Goal: Task Accomplishment & Management: Manage account settings

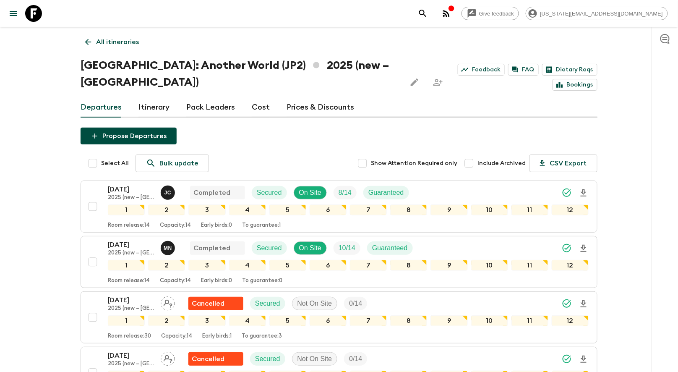
click at [99, 45] on p "All itineraries" at bounding box center [117, 42] width 43 height 10
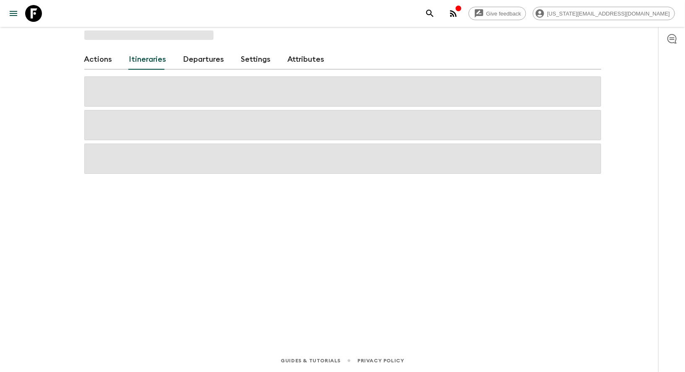
click at [99, 45] on div "Actions Itineraries Departures Settings Attributes" at bounding box center [342, 176] width 537 height 299
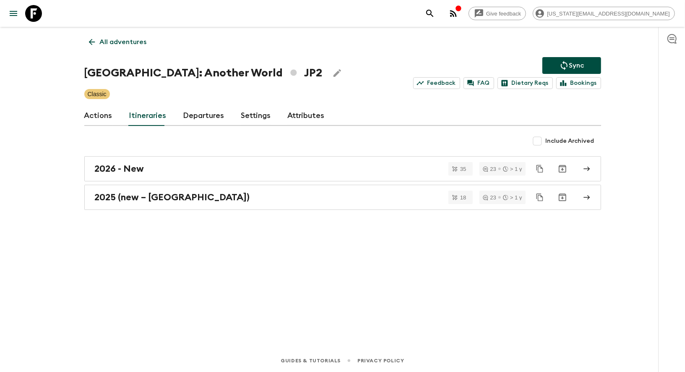
click at [108, 40] on p "All adventures" at bounding box center [123, 42] width 47 height 10
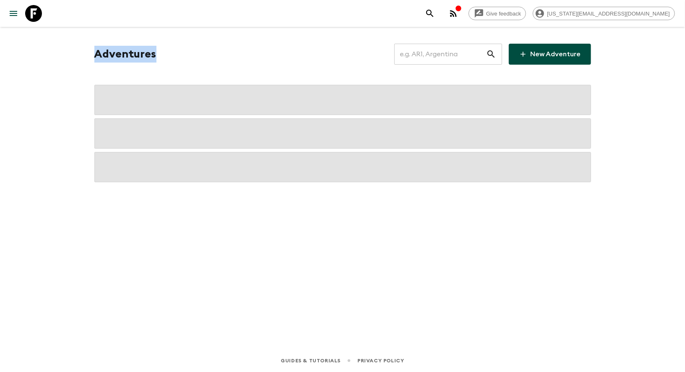
click at [108, 40] on div "Adventures ​ New Adventure" at bounding box center [342, 176] width 537 height 299
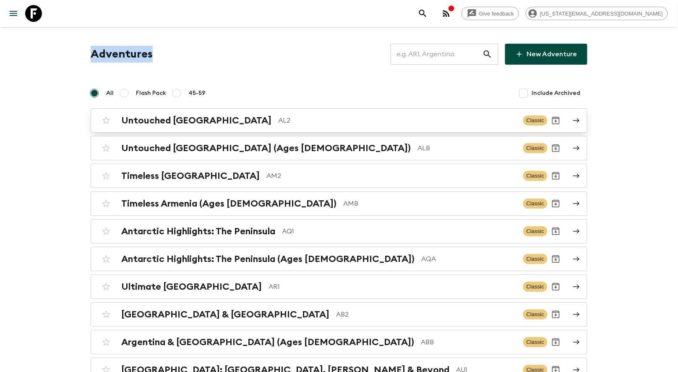
click at [212, 116] on div "Untouched [GEOGRAPHIC_DATA] AL2" at bounding box center [318, 120] width 395 height 11
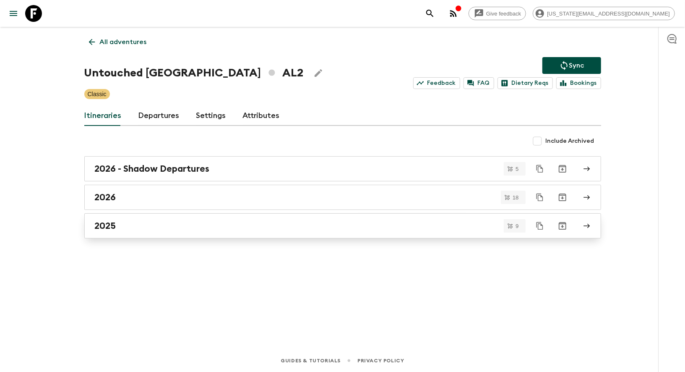
click at [129, 220] on div "2025" at bounding box center [335, 225] width 480 height 11
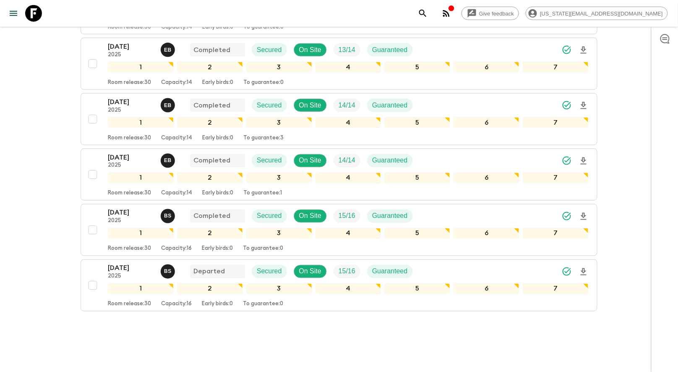
scroll to position [356, 0]
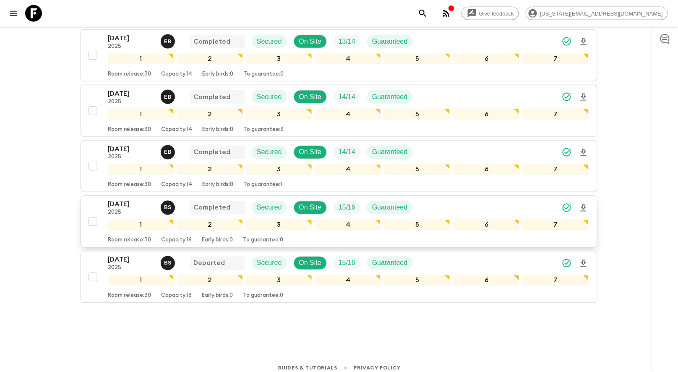
click at [109, 209] on p "2025" at bounding box center [131, 212] width 46 height 7
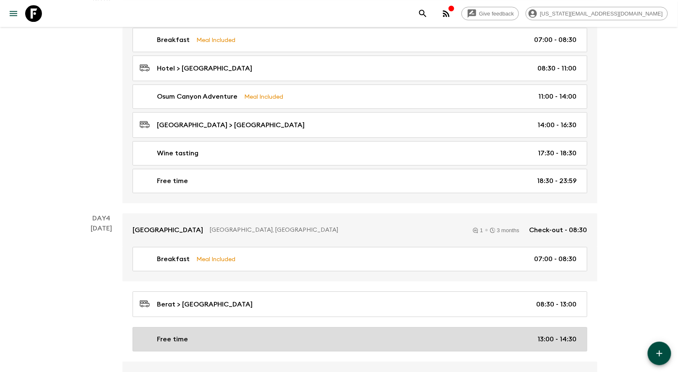
scroll to position [620, 0]
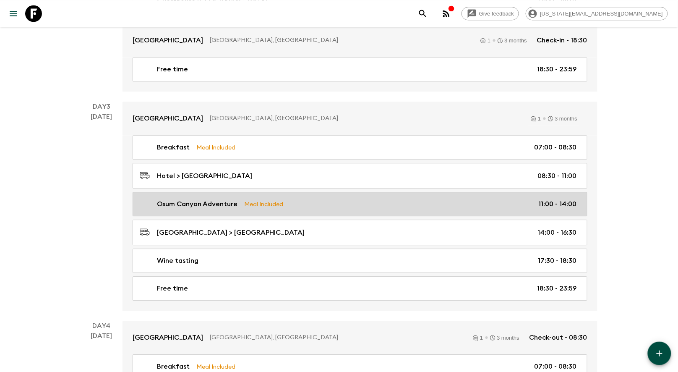
click at [331, 202] on link "Osum Canyon Adventure Meal Included 11:00 - 14:00" at bounding box center [360, 204] width 455 height 24
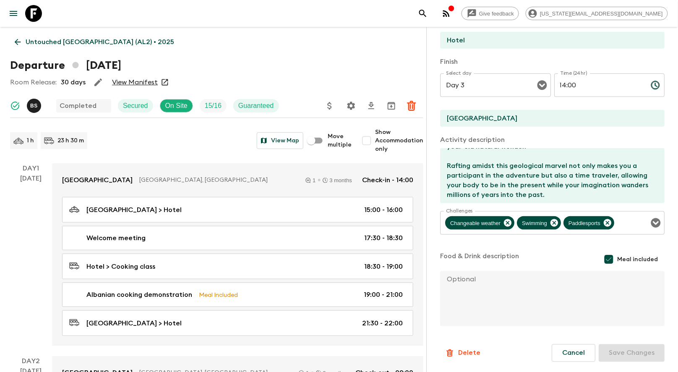
click at [70, 42] on p "Untouched [GEOGRAPHIC_DATA] (AL2) • 2025" at bounding box center [100, 42] width 149 height 10
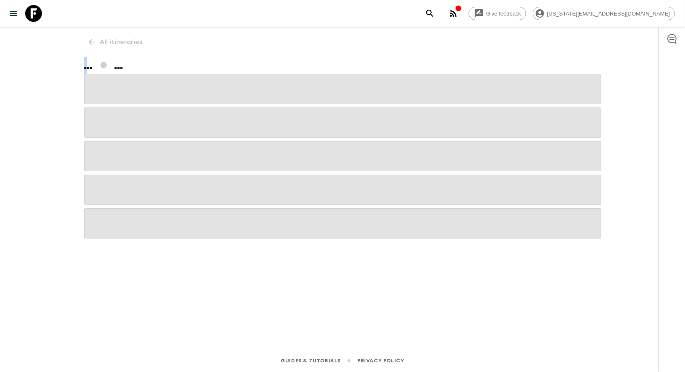
click at [70, 42] on div "Give feedback [US_STATE][EMAIL_ADDRESS][DOMAIN_NAME] All itineraries ... ... Gu…" at bounding box center [342, 186] width 685 height 372
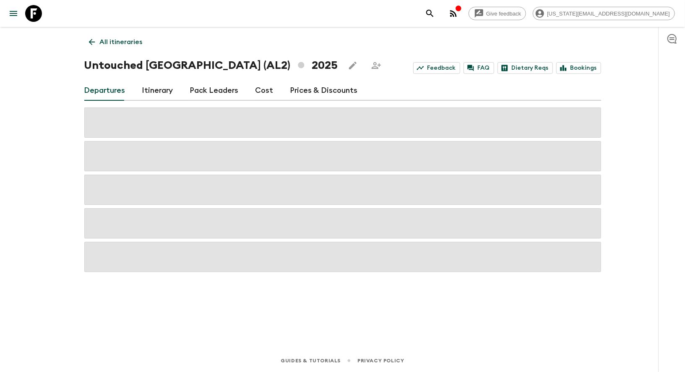
click at [117, 44] on p "All itineraries" at bounding box center [121, 42] width 43 height 10
click at [117, 44] on div "All itineraries Untouched [GEOGRAPHIC_DATA] (AL2) 2025 Feedback FAQ Dietary Req…" at bounding box center [342, 176] width 537 height 299
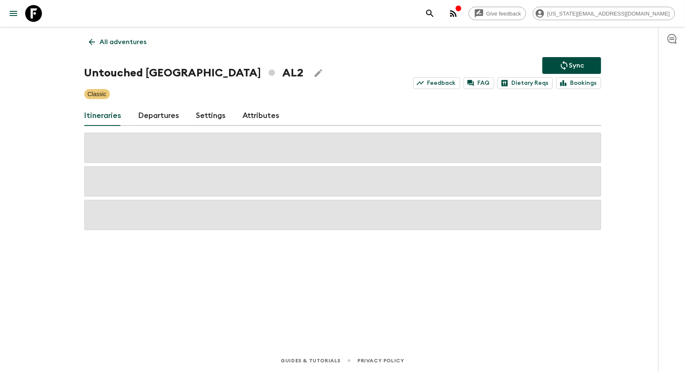
click at [115, 45] on p "All adventures" at bounding box center [123, 42] width 47 height 10
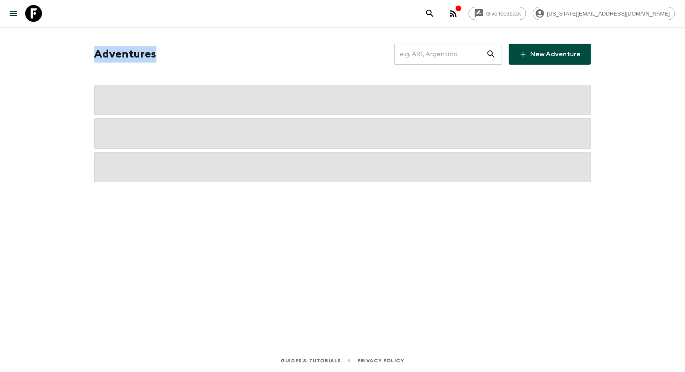
click at [115, 45] on div "Adventures ​ New Adventure" at bounding box center [342, 54] width 497 height 21
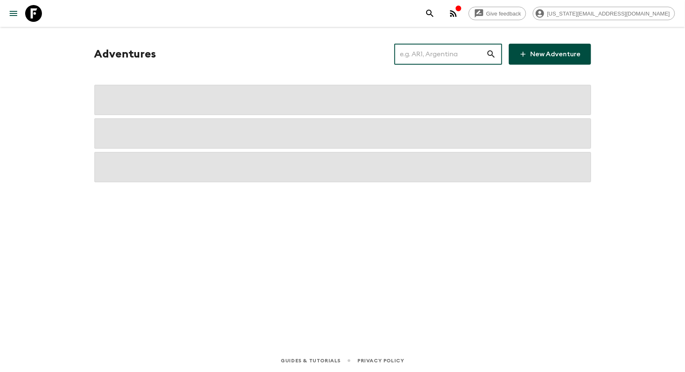
click at [430, 56] on input "text" at bounding box center [441, 54] width 92 height 24
click at [432, 58] on input "idb" at bounding box center [441, 54] width 92 height 24
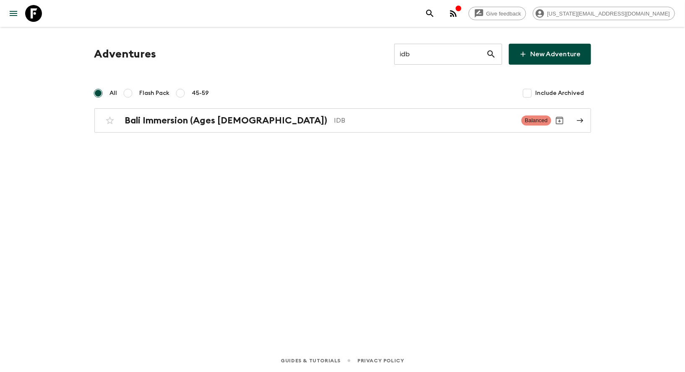
click at [460, 52] on input "idb" at bounding box center [441, 54] width 92 height 24
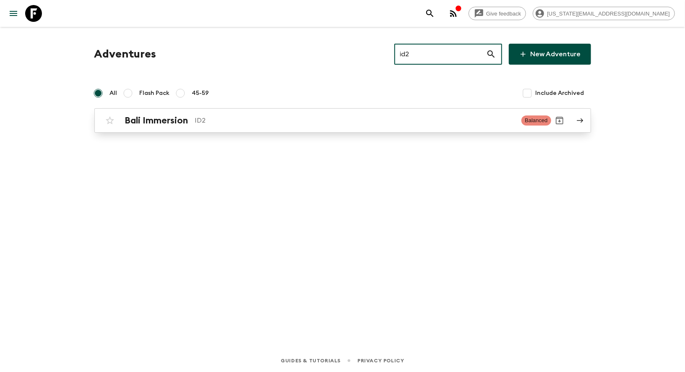
type input "id2"
click at [246, 111] on link "Bali Immersion ID2 Balanced" at bounding box center [342, 120] width 497 height 24
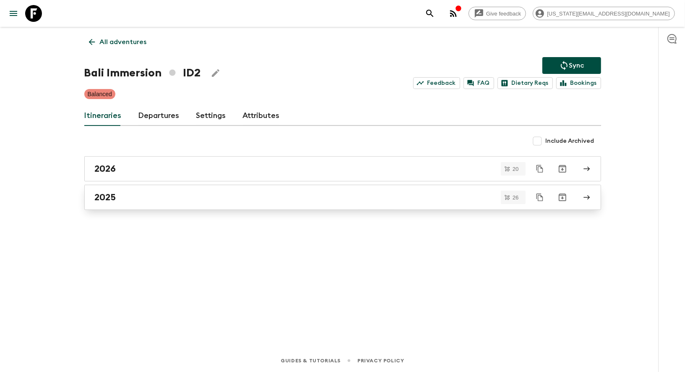
click at [222, 194] on div "2025" at bounding box center [335, 197] width 480 height 11
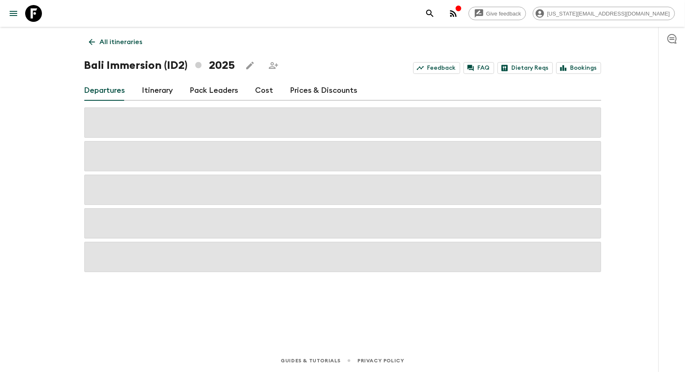
click at [110, 45] on p "All itineraries" at bounding box center [121, 42] width 43 height 10
click at [111, 45] on div "All itineraries Bali Immersion (ID2) 2025 Feedback FAQ Dietary Reqs Bookings De…" at bounding box center [342, 176] width 537 height 299
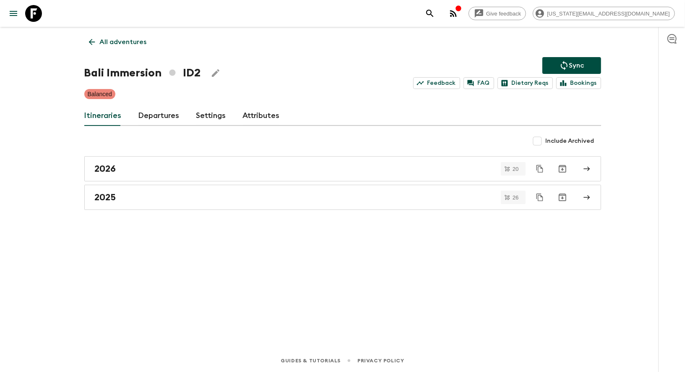
click at [118, 38] on p "All adventures" at bounding box center [123, 42] width 47 height 10
click at [118, 38] on div "All adventures Bali Immersion ID2 Sync Feedback FAQ Dietary Reqs Bookings Balan…" at bounding box center [342, 176] width 537 height 299
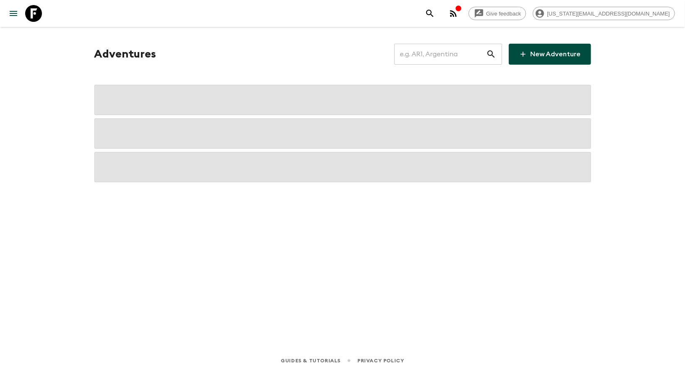
click at [488, 47] on div "​" at bounding box center [449, 54] width 108 height 21
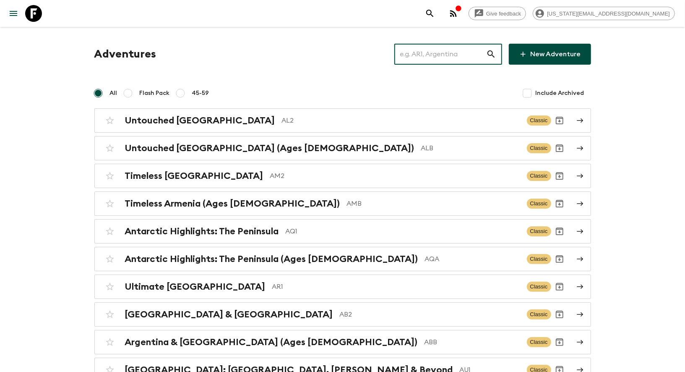
click at [454, 62] on input "text" at bounding box center [441, 54] width 92 height 24
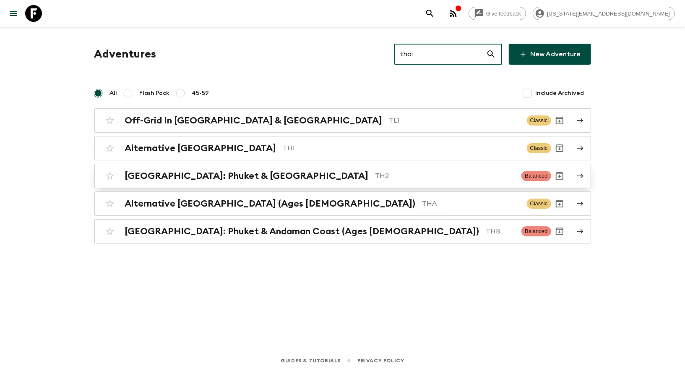
type input "thai"
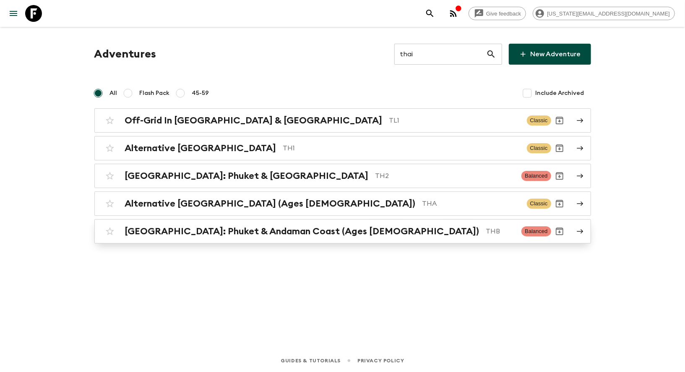
click at [247, 230] on h2 "[GEOGRAPHIC_DATA]: Phuket & Andaman Coast (Ages [DEMOGRAPHIC_DATA])" at bounding box center [302, 231] width 355 height 11
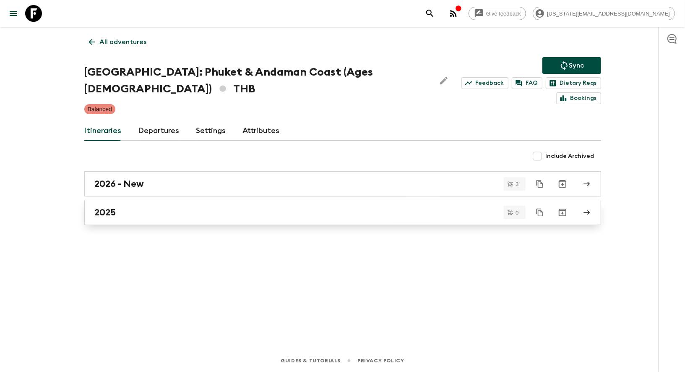
click at [141, 204] on link "2025" at bounding box center [342, 212] width 517 height 25
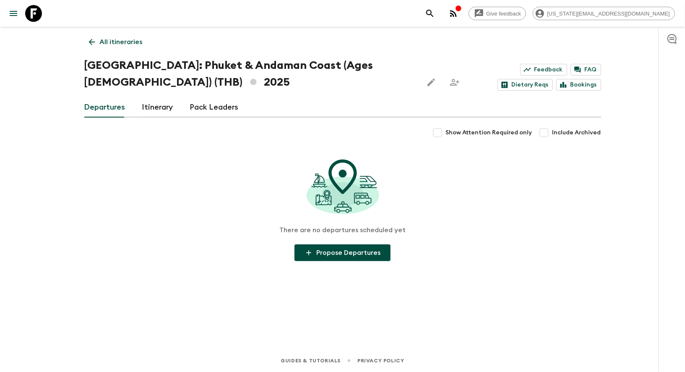
click at [109, 39] on p "All itineraries" at bounding box center [121, 42] width 43 height 10
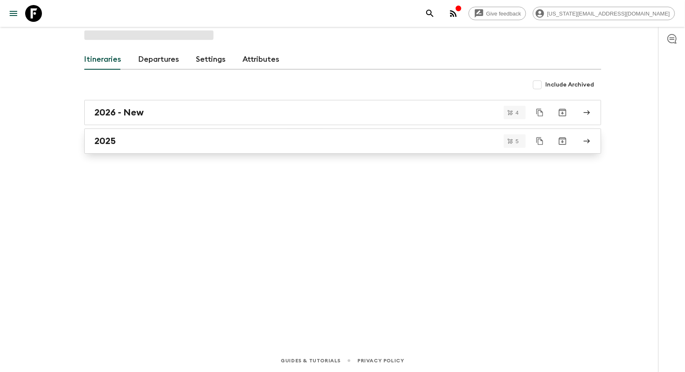
click at [108, 136] on h2 "2025" at bounding box center [105, 141] width 21 height 11
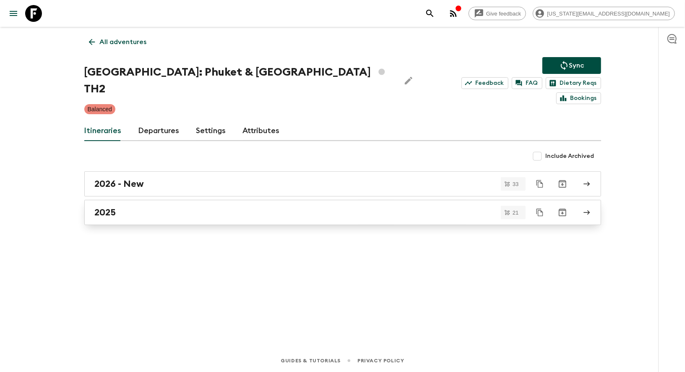
click at [110, 206] on link "2025" at bounding box center [342, 212] width 517 height 25
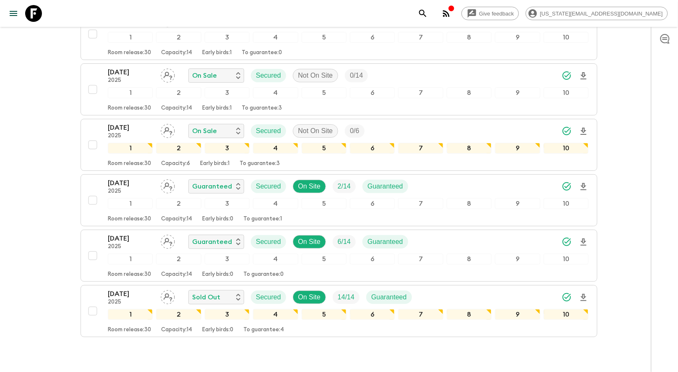
scroll to position [1012, 0]
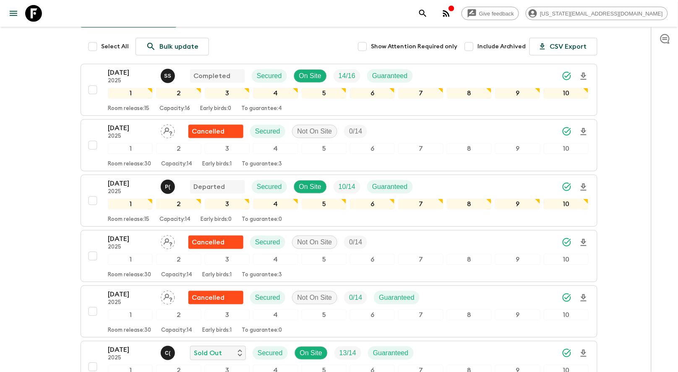
scroll to position [0, 0]
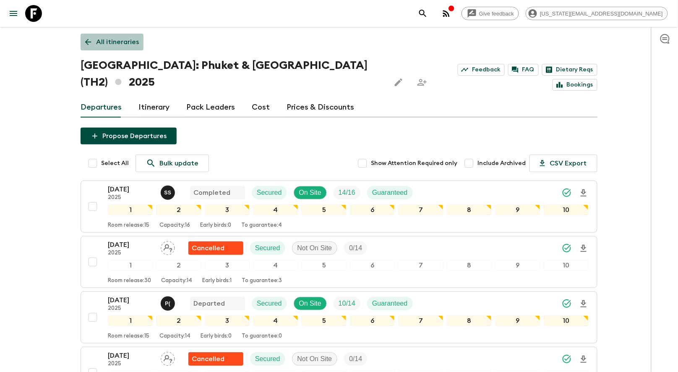
click at [102, 43] on p "All itineraries" at bounding box center [117, 42] width 43 height 10
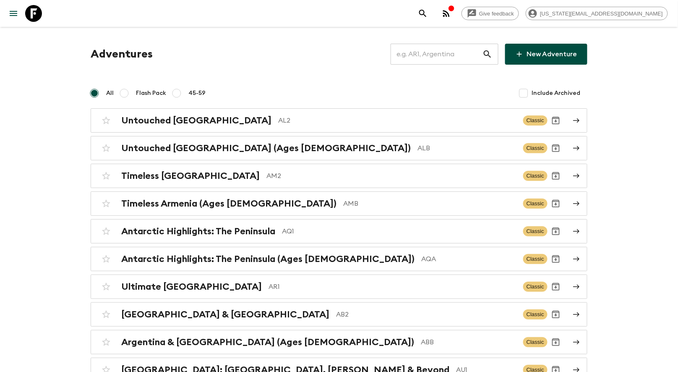
click at [457, 57] on input "text" at bounding box center [437, 54] width 92 height 24
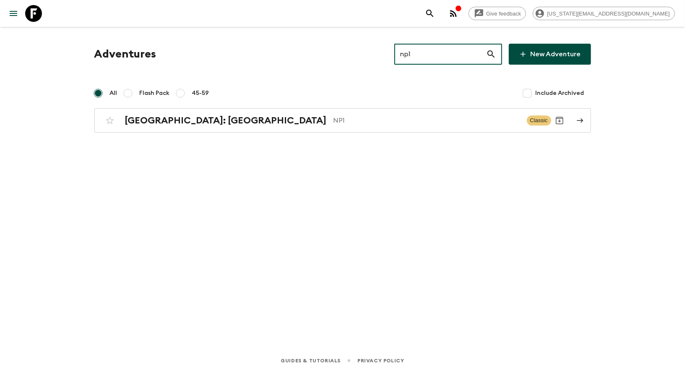
type input "np1"
click at [168, 125] on h2 "[GEOGRAPHIC_DATA]: [GEOGRAPHIC_DATA]" at bounding box center [226, 120] width 202 height 11
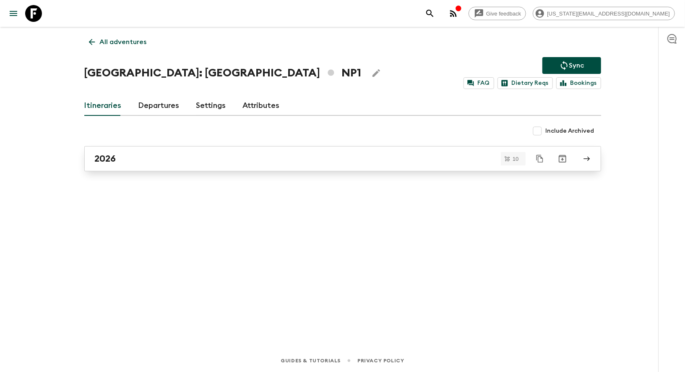
click at [173, 154] on div "2026" at bounding box center [335, 158] width 480 height 11
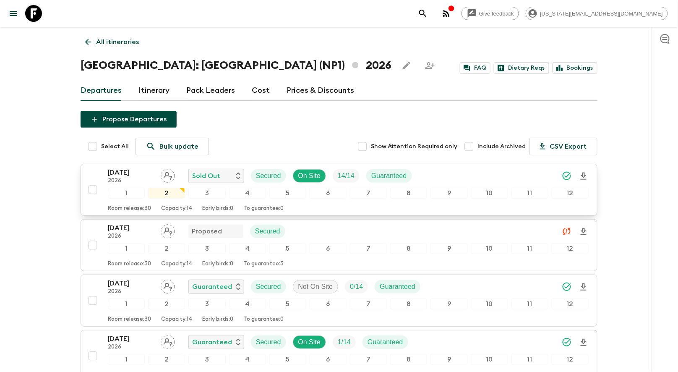
click at [119, 174] on p "09 Mar 2026" at bounding box center [131, 172] width 46 height 10
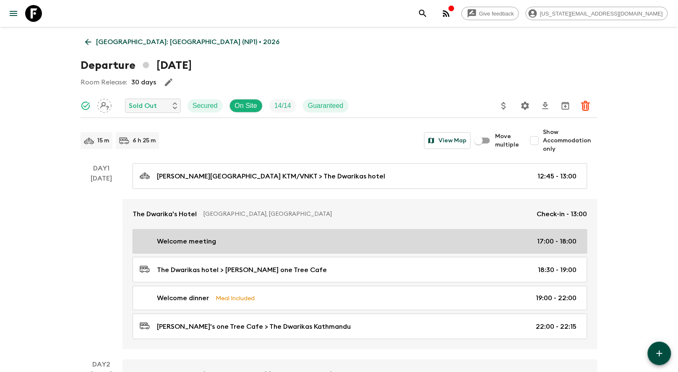
click at [209, 241] on p "Welcome meeting" at bounding box center [186, 241] width 59 height 10
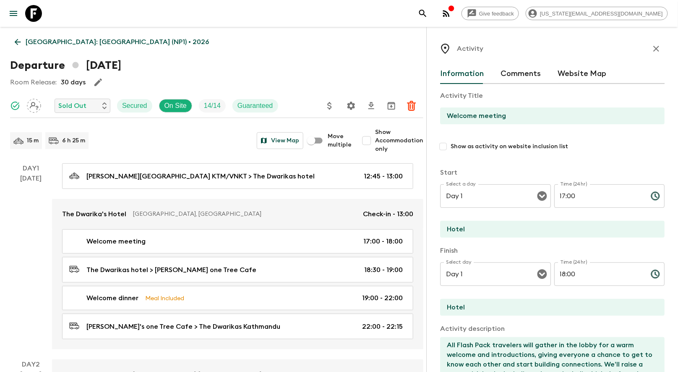
click at [498, 113] on input "Welcome meeting" at bounding box center [549, 115] width 218 height 17
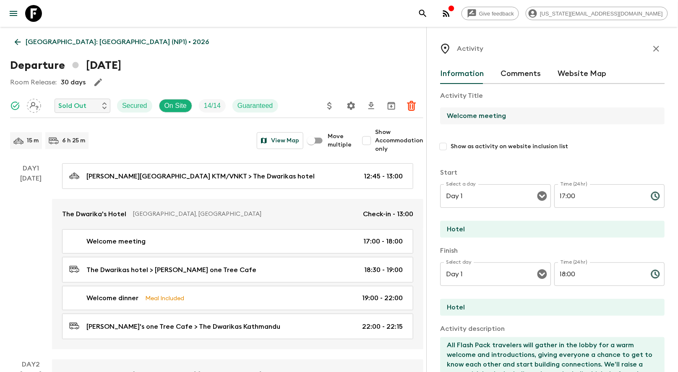
click at [498, 113] on input "Welcome meeting" at bounding box center [549, 115] width 218 height 17
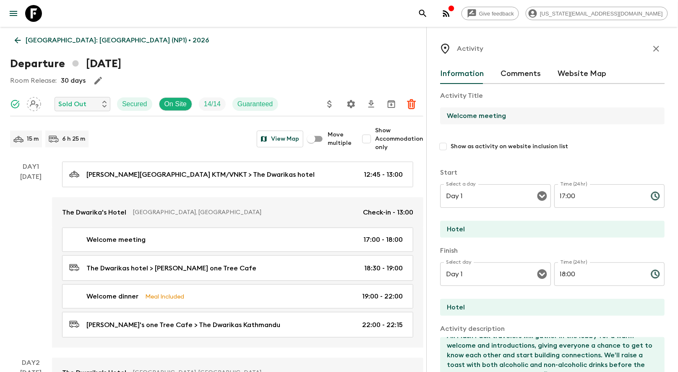
click at [514, 115] on input "Welcome meeting" at bounding box center [549, 115] width 218 height 17
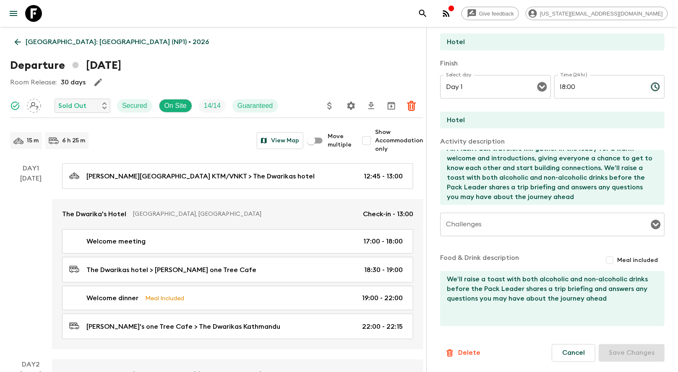
click at [323, 76] on div "Room Release: 30 days" at bounding box center [216, 82] width 413 height 17
click at [18, 43] on icon at bounding box center [17, 41] width 9 height 9
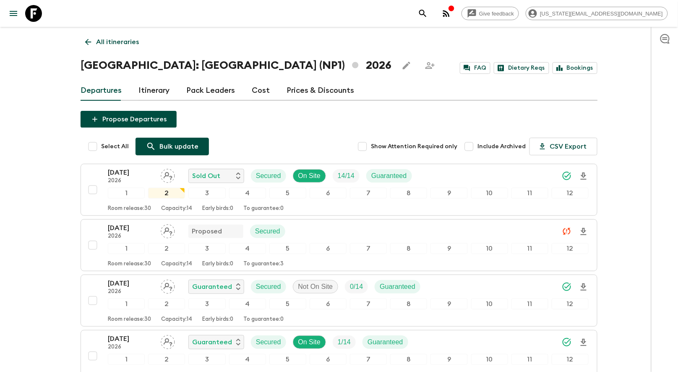
click at [163, 147] on p "Bulk update" at bounding box center [179, 146] width 39 height 10
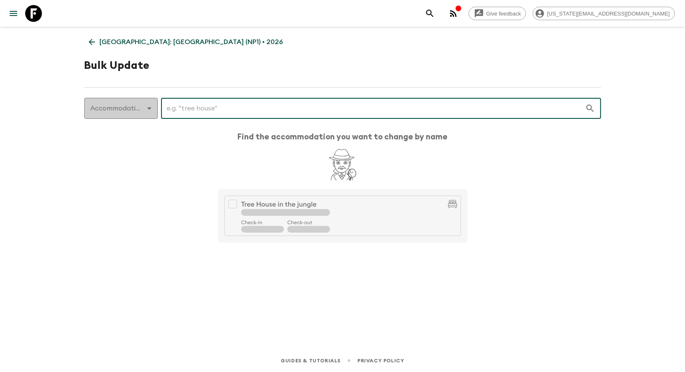
click at [118, 108] on body "Give feedback georgia@flashpack.com Nepal: Annapurna Base Camp (NP1) • 2026 Bul…" at bounding box center [342, 186] width 685 height 372
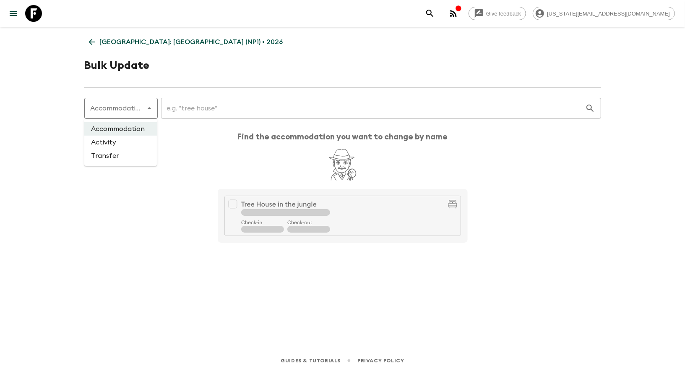
click at [121, 139] on li "Activity" at bounding box center [120, 142] width 73 height 13
type input "activity"
click at [184, 112] on input "text" at bounding box center [369, 109] width 434 height 24
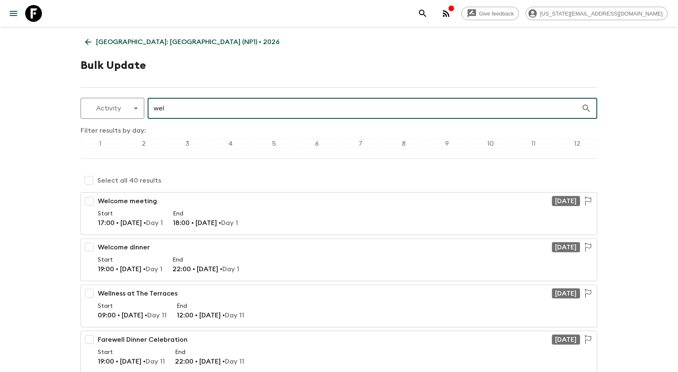
type input "wel"
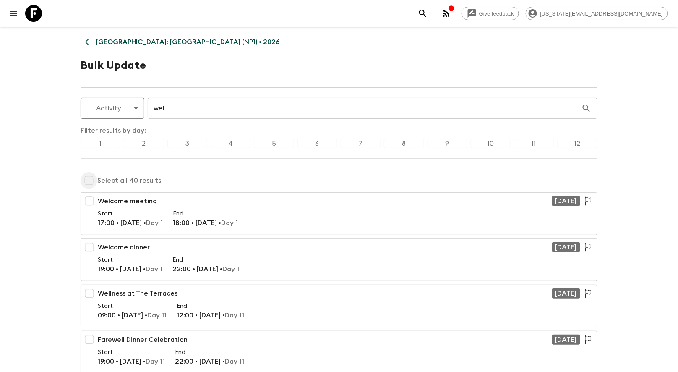
click at [89, 179] on input "checkbox" at bounding box center [89, 180] width 17 height 17
checkbox input "true"
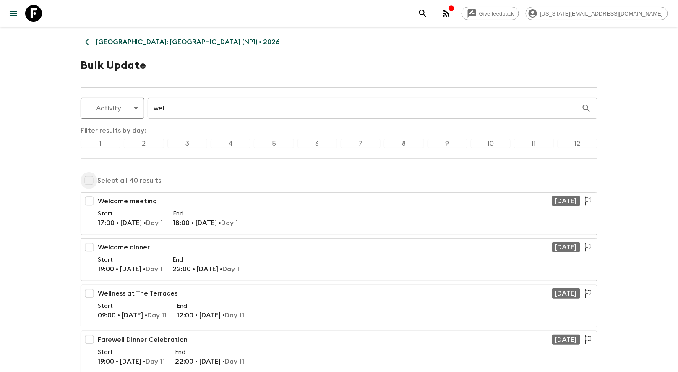
checkbox input "true"
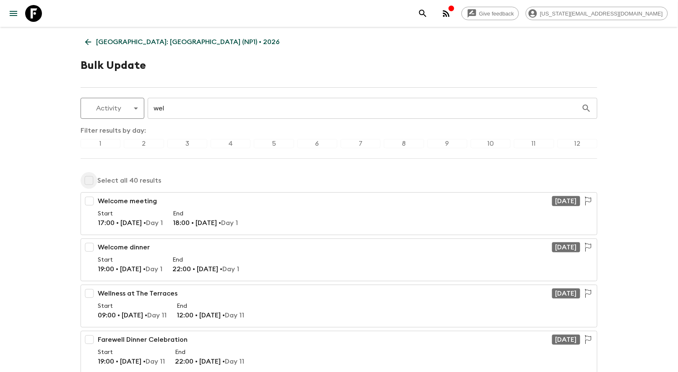
checkbox input "true"
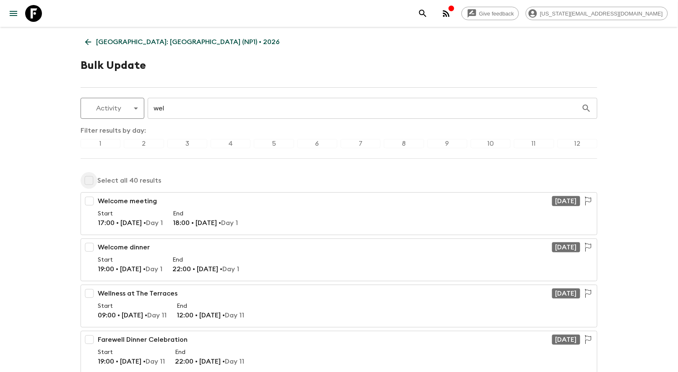
checkbox input "true"
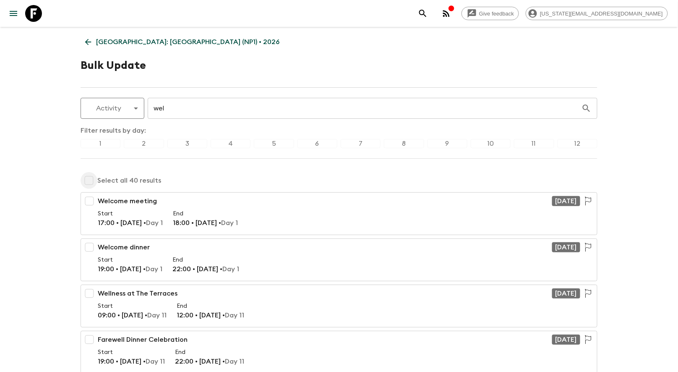
checkbox input "true"
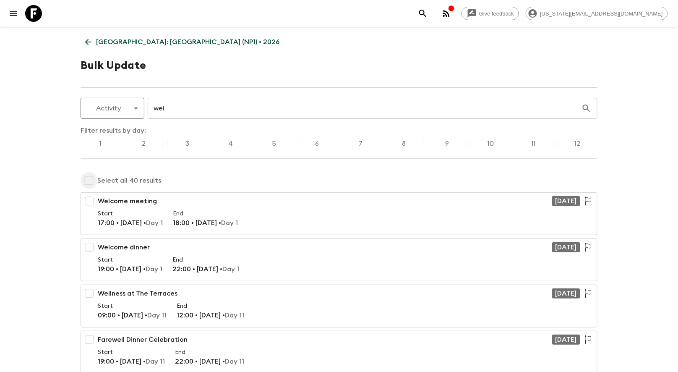
checkbox input "true"
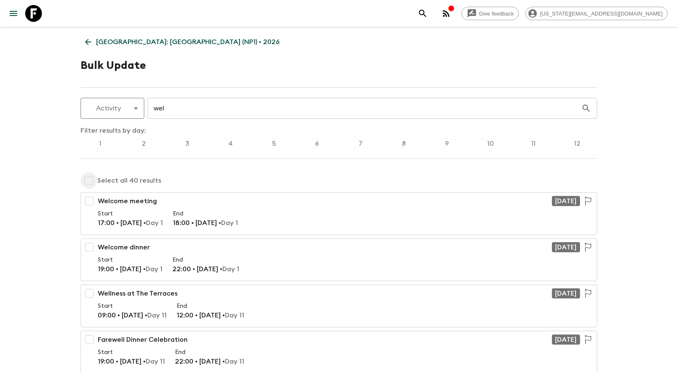
checkbox input "true"
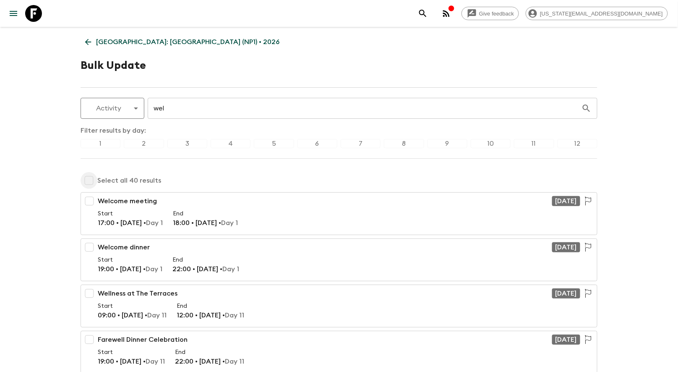
checkbox input "true"
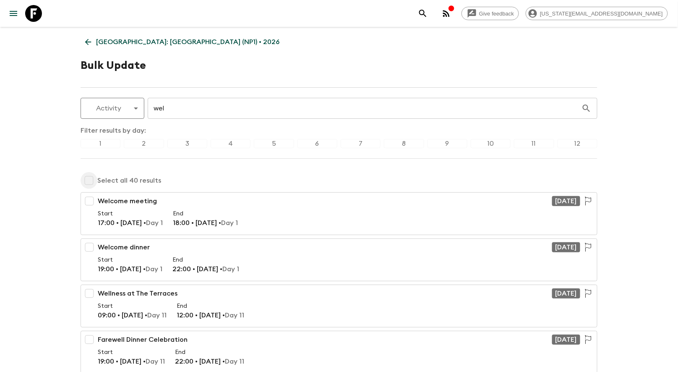
checkbox input "true"
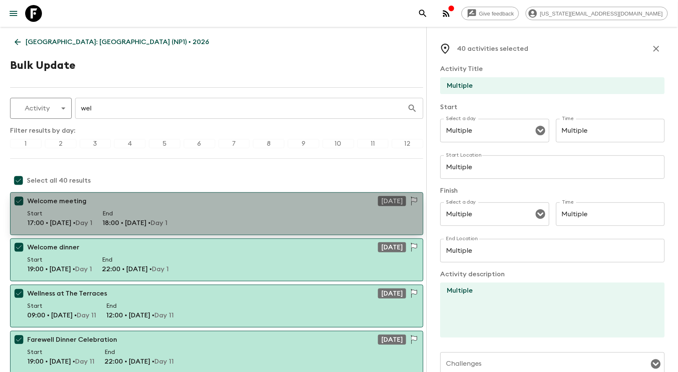
click at [212, 208] on div "Welcome meeting 09 Mar 2026" at bounding box center [216, 202] width 379 height 13
checkbox input "false"
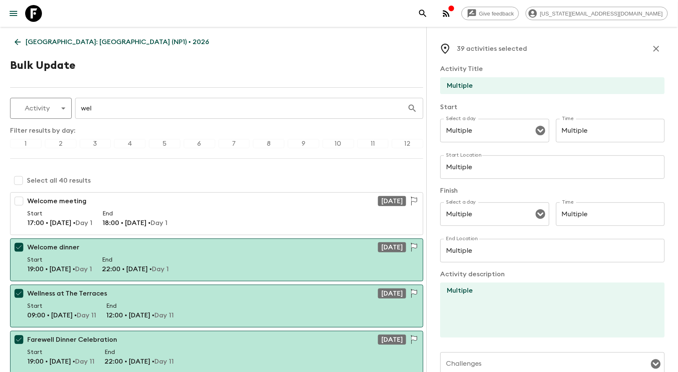
click at [485, 84] on input "Multiple" at bounding box center [549, 85] width 218 height 17
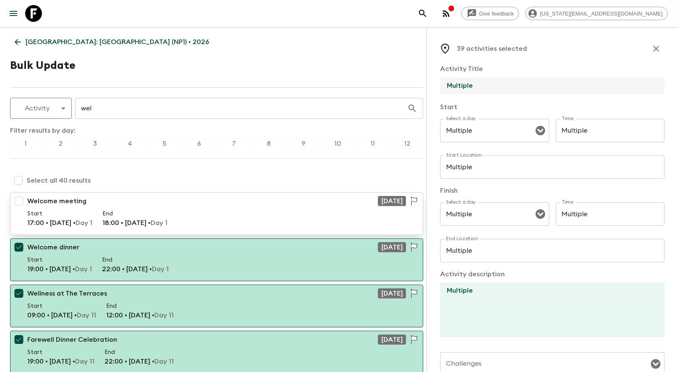
click at [21, 196] on input "checkbox" at bounding box center [18, 201] width 17 height 17
checkbox input "true"
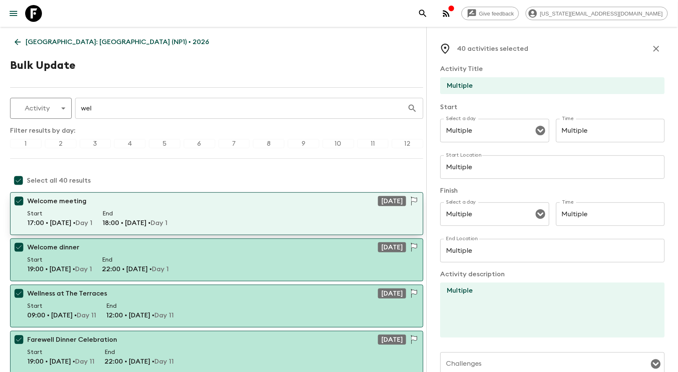
click at [217, 207] on div "Welcome meeting 09 Mar 2026" at bounding box center [216, 202] width 379 height 13
checkbox input "false"
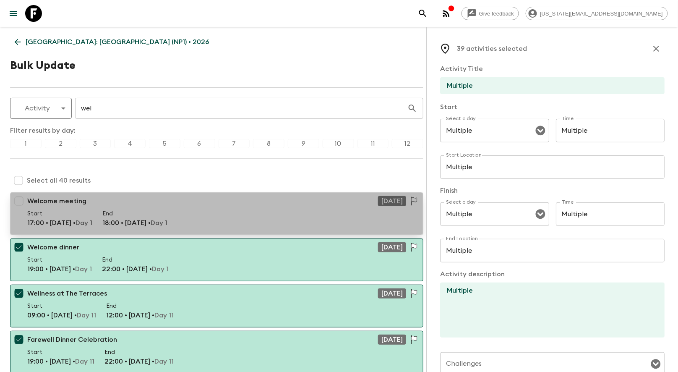
click at [206, 217] on div "Start 17:00 • 09 Mar • Day 1 End 18:00 • 09 Mar • Day 1" at bounding box center [216, 220] width 379 height 22
checkbox input "true"
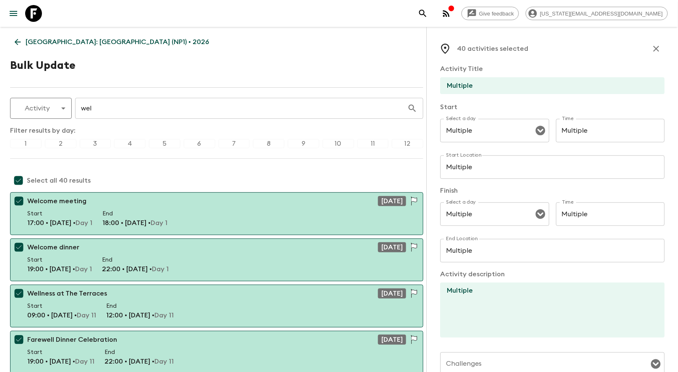
click at [21, 179] on input "checkbox" at bounding box center [18, 180] width 17 height 17
checkbox input "false"
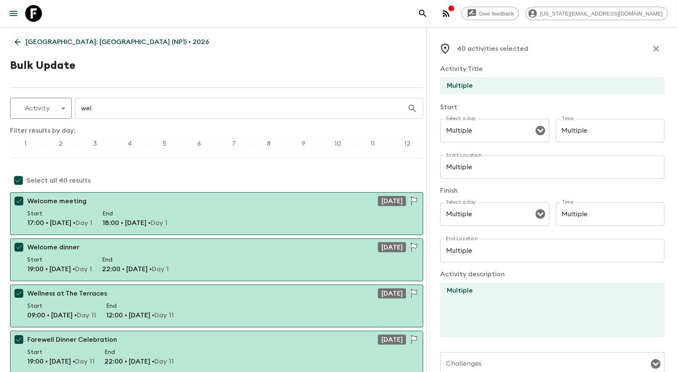
checkbox input "false"
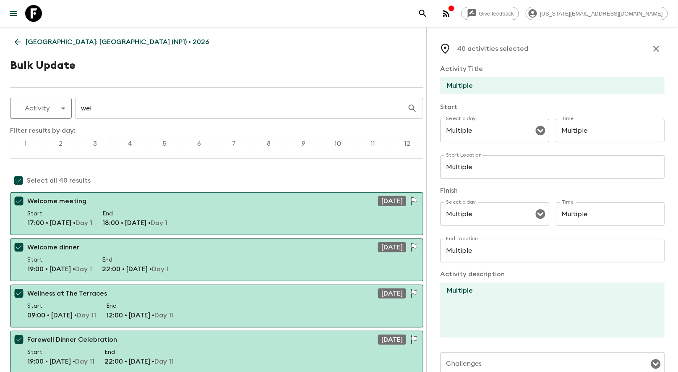
checkbox input "false"
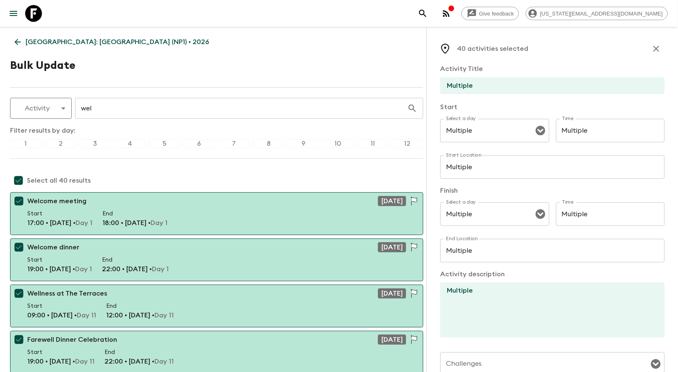
checkbox input "false"
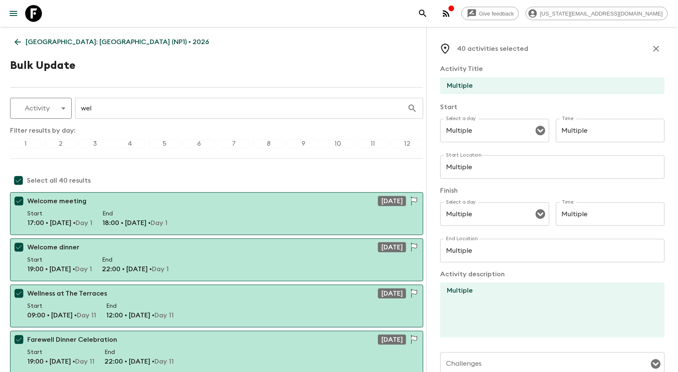
checkbox input "false"
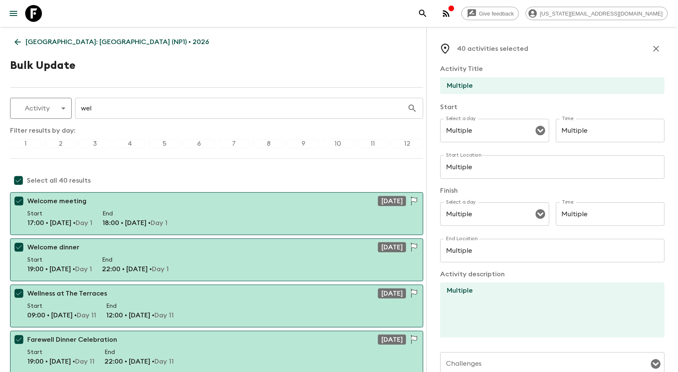
checkbox input "false"
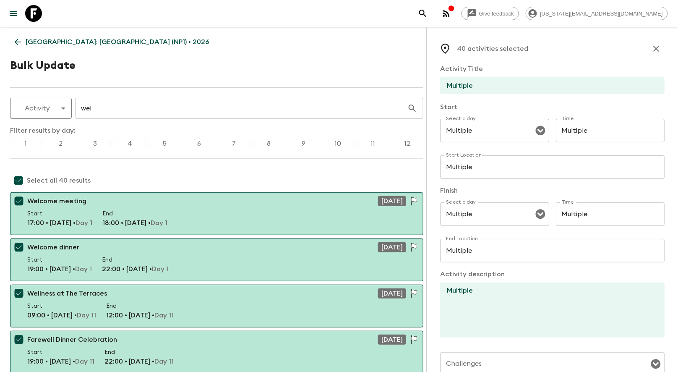
checkbox input "false"
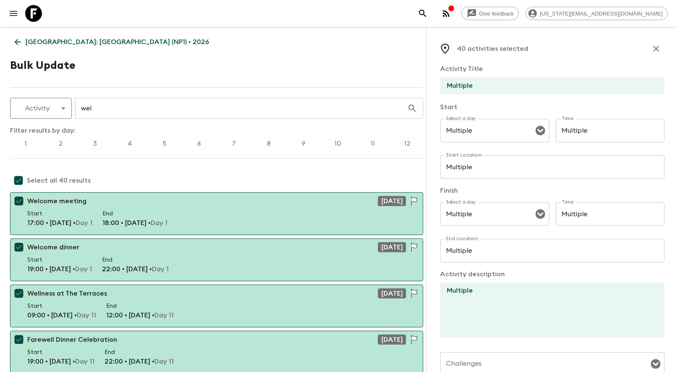
checkbox input "false"
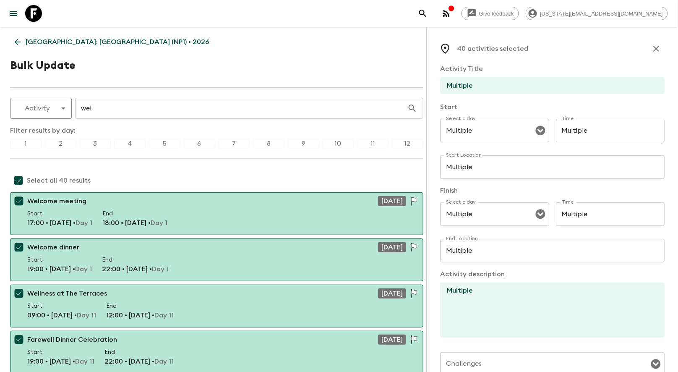
checkbox input "false"
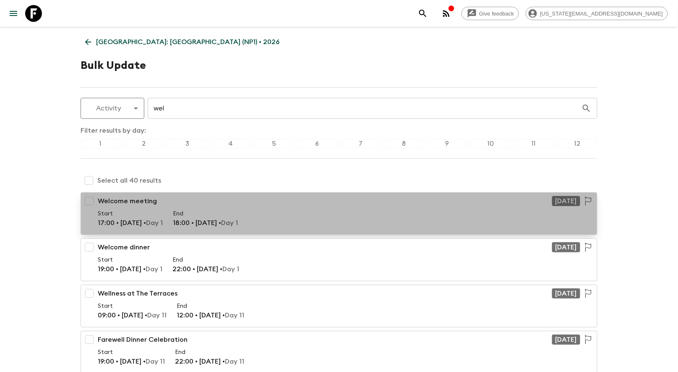
click at [171, 204] on div "Welcome meeting 09 Mar 2026" at bounding box center [339, 202] width 483 height 13
checkbox input "true"
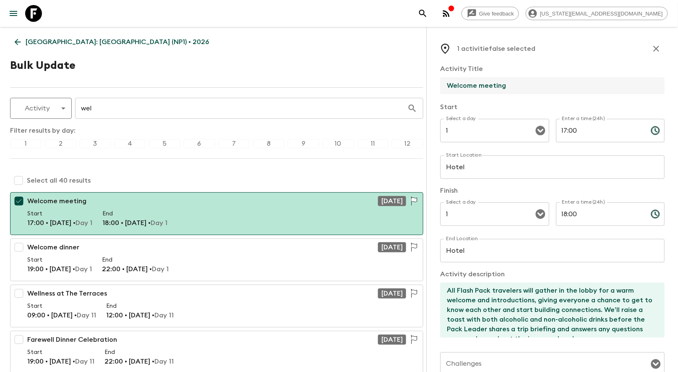
click at [556, 79] on input "Welcome meeting" at bounding box center [549, 85] width 218 height 17
click at [547, 89] on input "Welcome meeting" at bounding box center [549, 85] width 218 height 17
paste input "Welcome meeting"
drag, startPoint x: 521, startPoint y: 87, endPoint x: 640, endPoint y: 92, distance: 118.9
click at [640, 92] on input "Welcome meeting and Welcome meeting" at bounding box center [549, 85] width 218 height 17
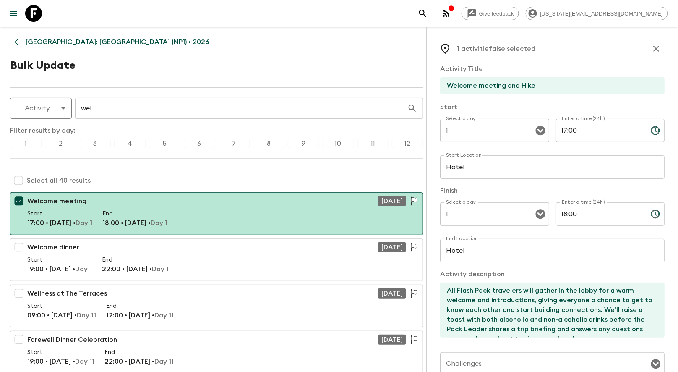
click at [527, 87] on input "Welcome meeting and Hike" at bounding box center [549, 85] width 218 height 17
paste input "Briefing"
drag, startPoint x: 571, startPoint y: 86, endPoint x: 430, endPoint y: 80, distance: 140.8
click at [430, 80] on div "1 activitiefalse selected Activity Title Welcome meeting and Hike Briefing Star…" at bounding box center [552, 213] width 252 height 372
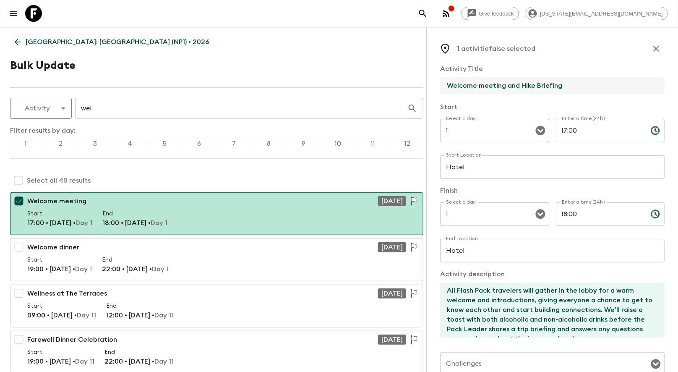
type input "Welcome meeting and Hike Briefing"
click at [16, 176] on input "checkbox" at bounding box center [18, 180] width 17 height 17
checkbox input "true"
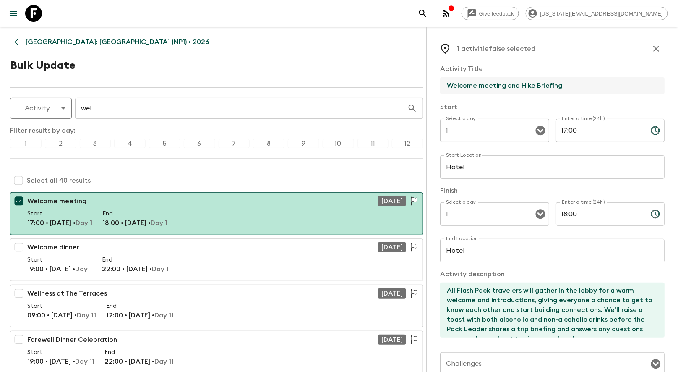
checkbox input "true"
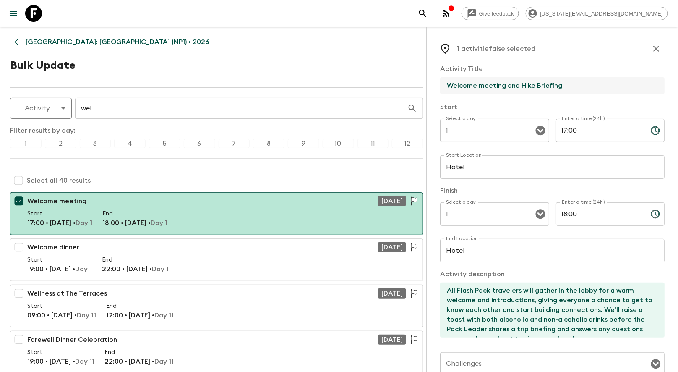
checkbox input "true"
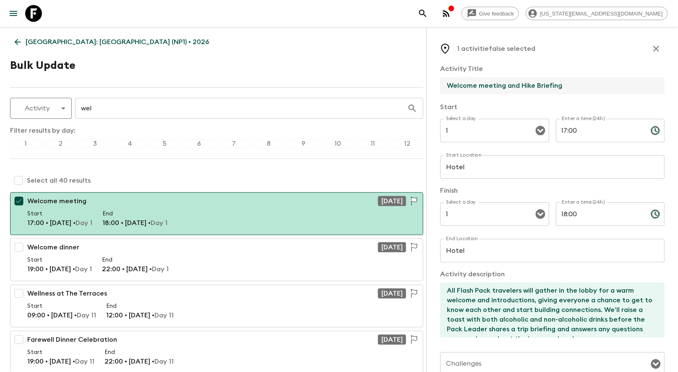
checkbox input "true"
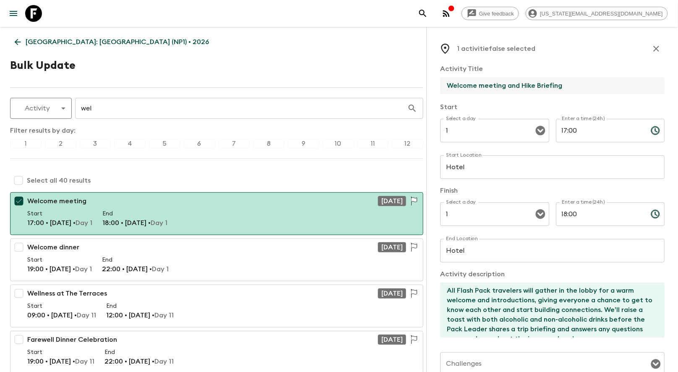
checkbox input "true"
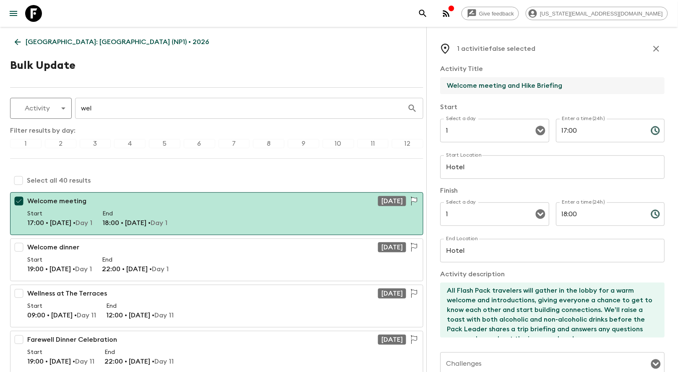
checkbox input "true"
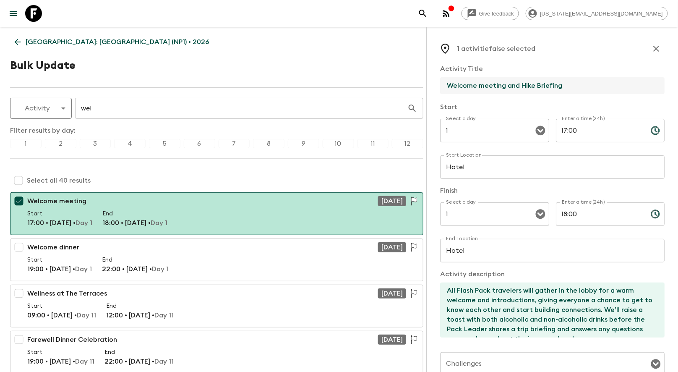
checkbox input "true"
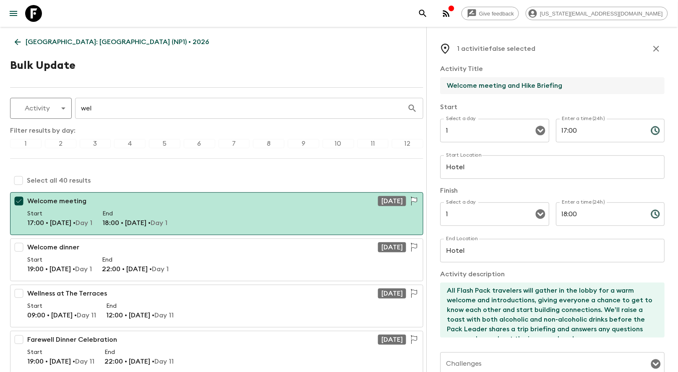
checkbox input "true"
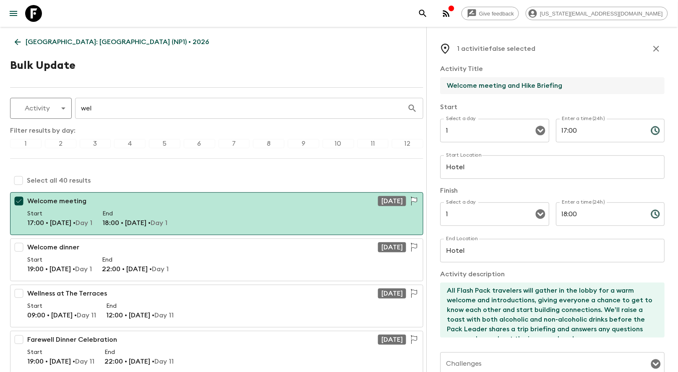
checkbox input "true"
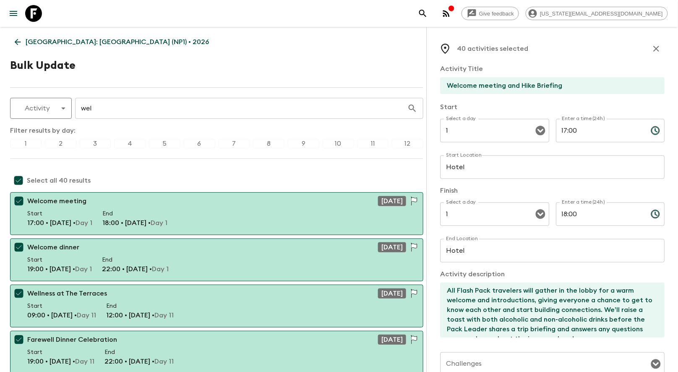
type input "Multiple"
type textarea "Multiple"
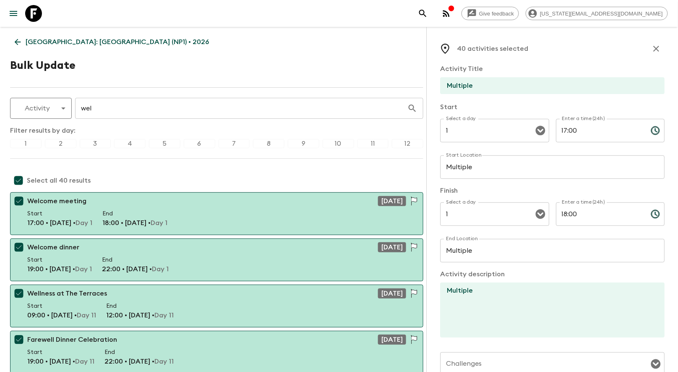
type input "Multiple"
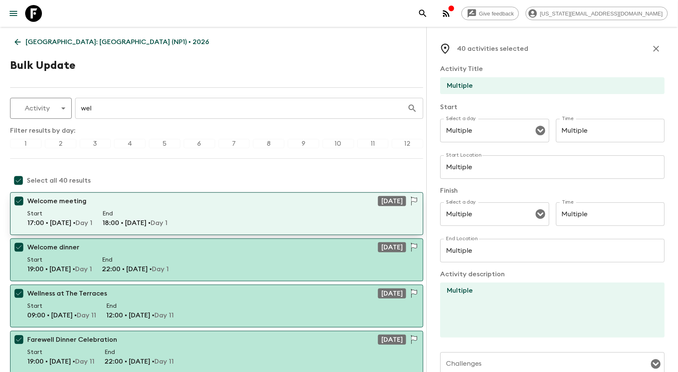
click at [235, 224] on div "Start 17:00 • 09 Mar • Day 1 End 18:00 • 09 Mar • Day 1" at bounding box center [216, 220] width 379 height 22
checkbox input "false"
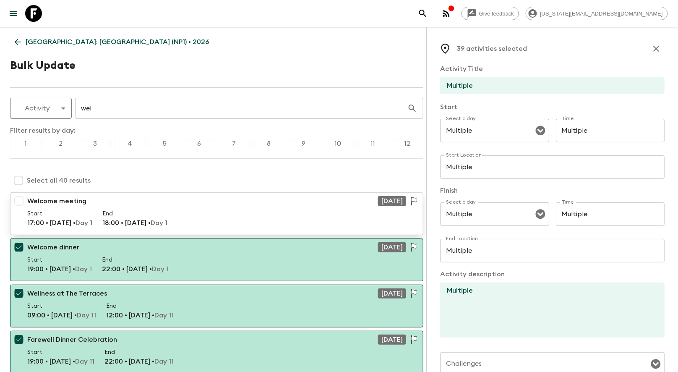
click at [18, 200] on input "checkbox" at bounding box center [18, 201] width 17 height 17
checkbox input "true"
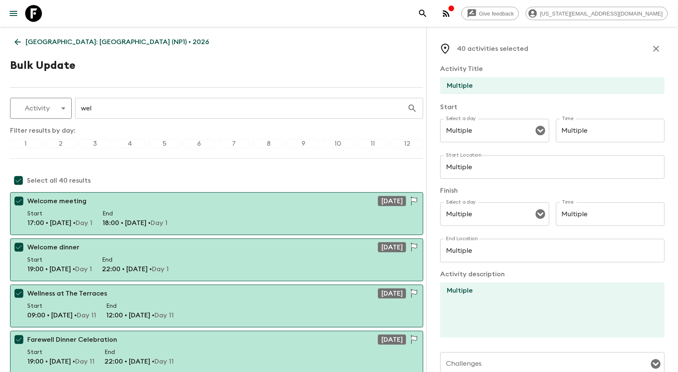
click at [117, 111] on input "wel" at bounding box center [241, 109] width 332 height 24
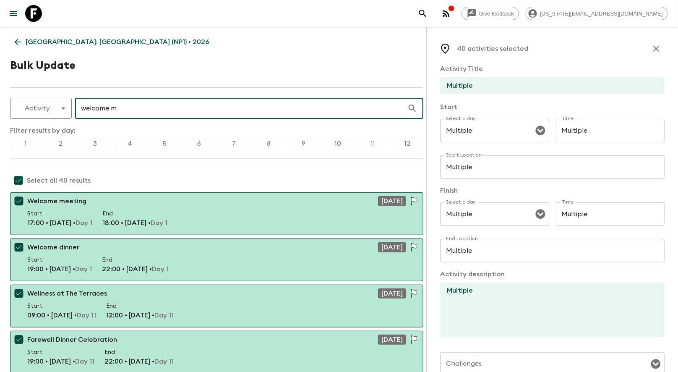
type input "welcome me"
checkbox input "false"
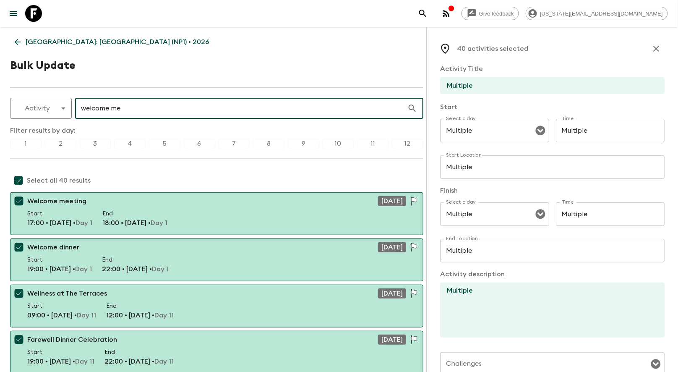
checkbox input "false"
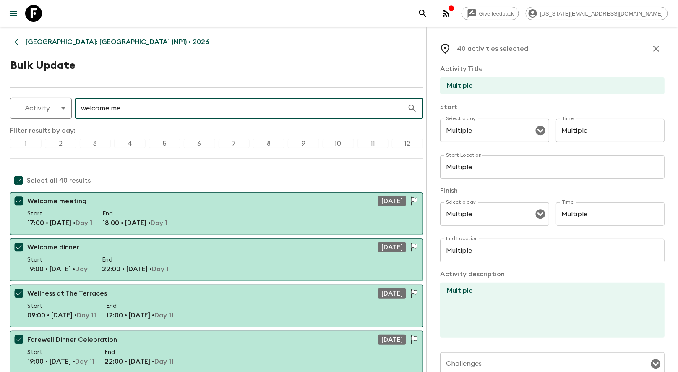
checkbox input "false"
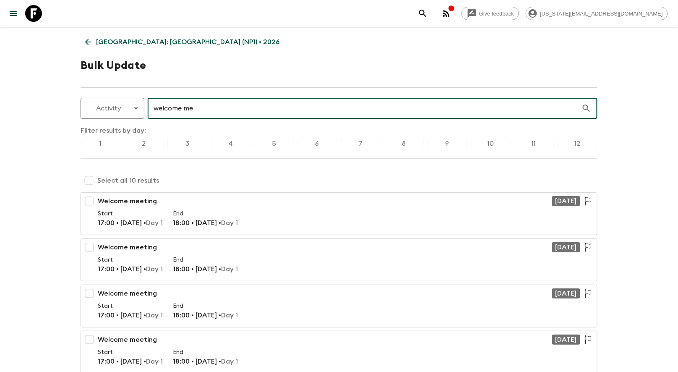
checkbox input "false"
type input "welcome me"
click at [89, 180] on input "checkbox" at bounding box center [89, 180] width 17 height 17
checkbox input "true"
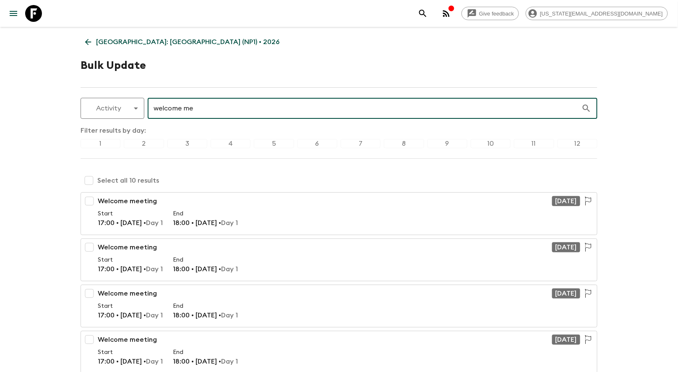
checkbox input "true"
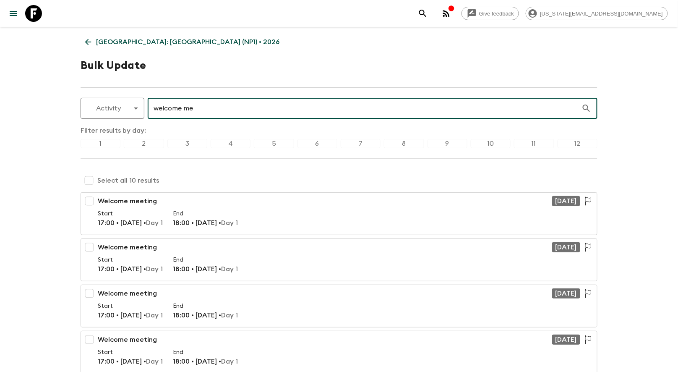
checkbox input "true"
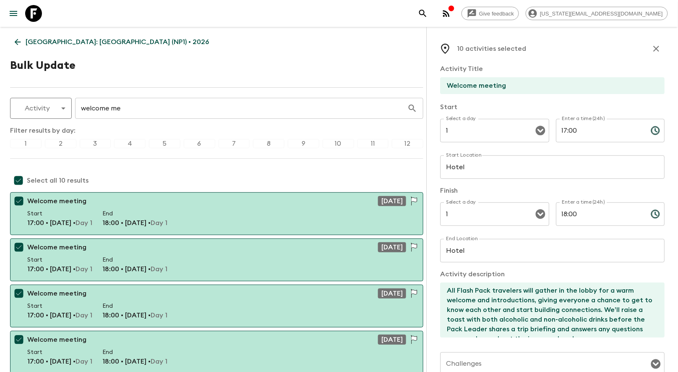
click at [508, 86] on input "Welcome meeting" at bounding box center [549, 85] width 218 height 17
click at [508, 89] on input "Welcome meeting" at bounding box center [549, 85] width 218 height 17
click at [496, 85] on input "Welcome meeting" at bounding box center [549, 85] width 218 height 17
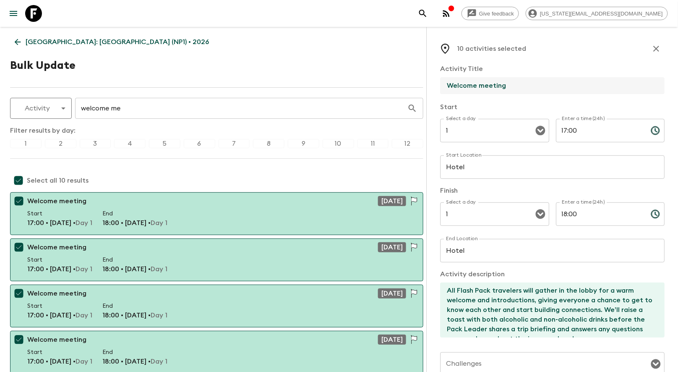
click at [496, 85] on input "Welcome meeting" at bounding box center [549, 85] width 218 height 17
paste input "and Hike Briefing"
type input "Welcome meeting and Hike Briefing"
click at [563, 60] on div "10 activities selected Activity Title Welcome meeting and Hike Briefing Start S…" at bounding box center [552, 296] width 225 height 513
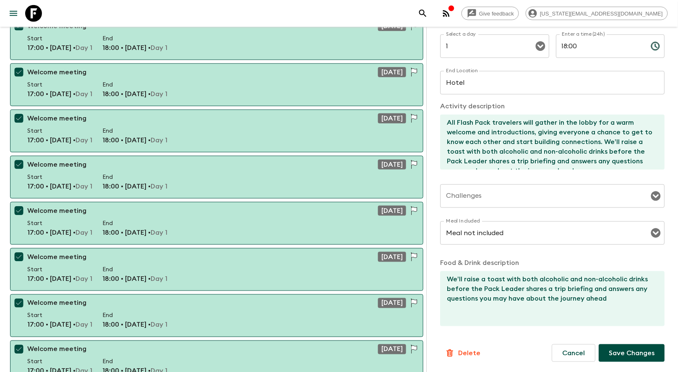
scroll to position [320, 0]
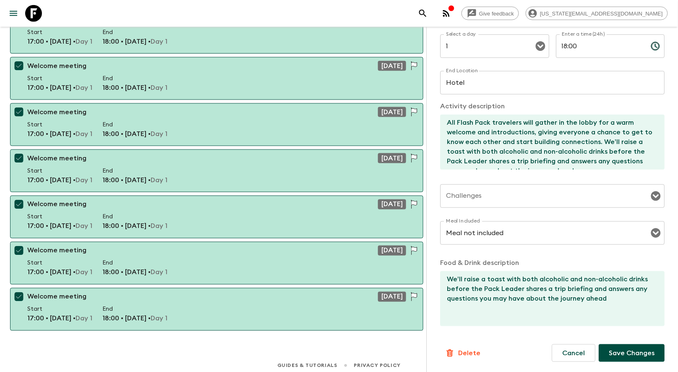
click at [623, 354] on p "Save Changes" at bounding box center [632, 353] width 46 height 10
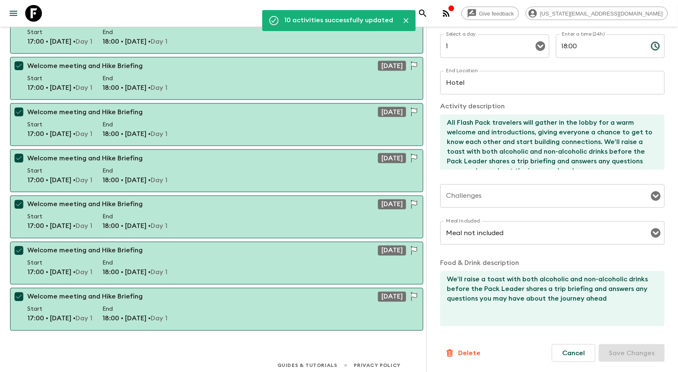
click at [408, 20] on icon "Close" at bounding box center [406, 20] width 8 height 8
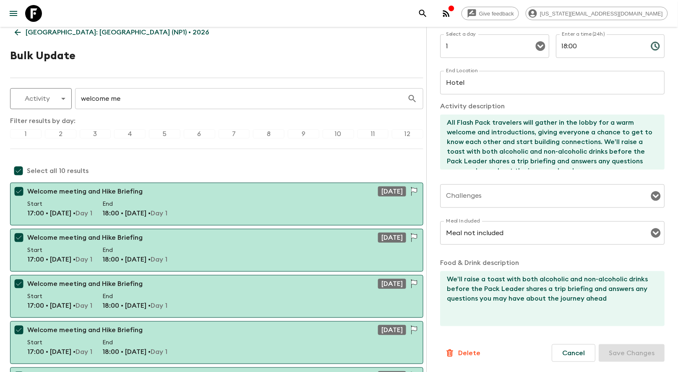
scroll to position [0, 0]
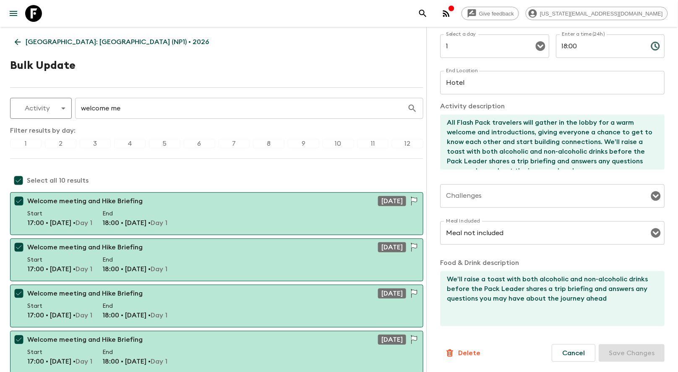
click at [21, 42] on icon at bounding box center [17, 41] width 9 height 9
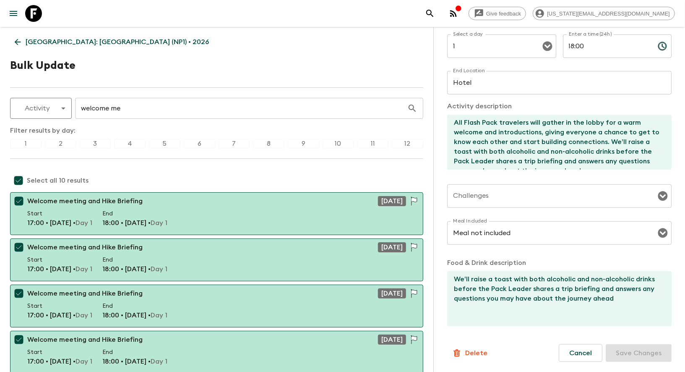
click at [21, 42] on div "Give feedback georgia@flashpack.com Nepal: Annapurna Base Camp (NP1) • 2026 Bul…" at bounding box center [342, 348] width 685 height 697
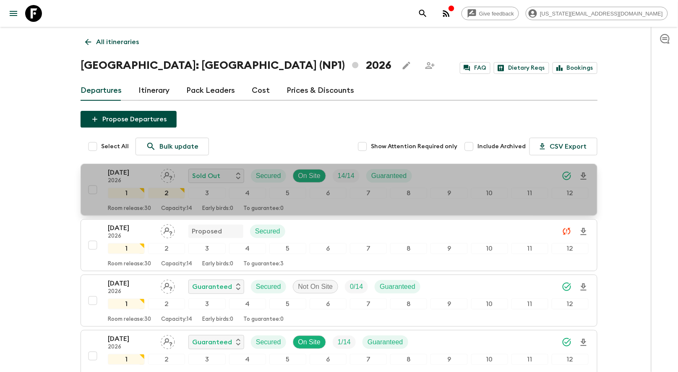
click at [122, 175] on p "09 Mar 2026" at bounding box center [131, 172] width 46 height 10
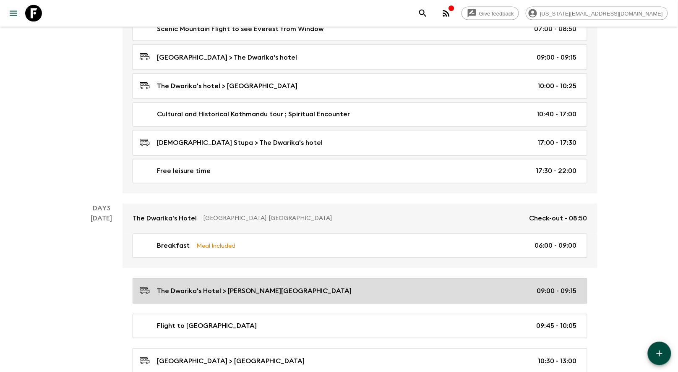
scroll to position [351, 0]
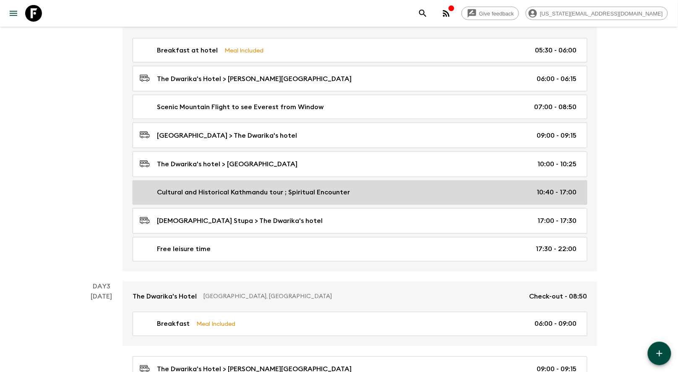
click at [316, 188] on p "Cultural and Historical Kathmandu tour ; Spiritual Encounter" at bounding box center [253, 193] width 193 height 10
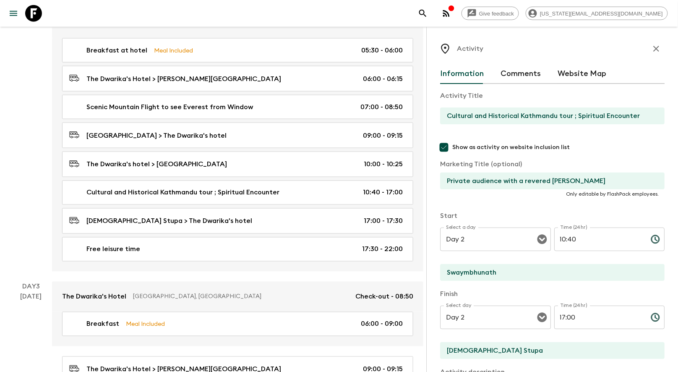
click at [497, 115] on input "Cultural and Historical Kathmandu tour ; Spiritual Encounter" at bounding box center [549, 115] width 218 height 17
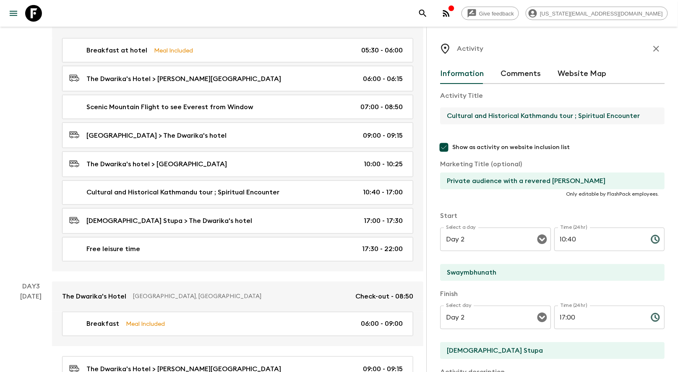
click at [497, 115] on input "Cultural and Historical Kathmandu tour ; Spiritual Encounter" at bounding box center [549, 115] width 218 height 17
